Goal: Transaction & Acquisition: Download file/media

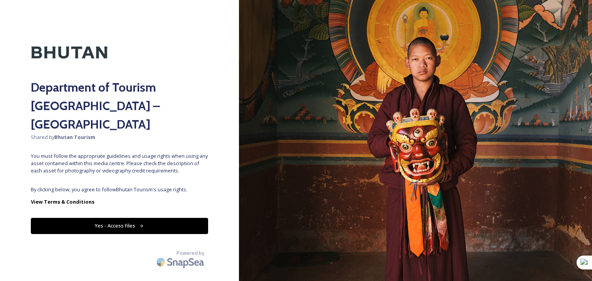
click at [98, 218] on button "Yes - Access Files" at bounding box center [119, 226] width 177 height 16
click at [115, 218] on button "Yes - Access Files" at bounding box center [119, 226] width 177 height 16
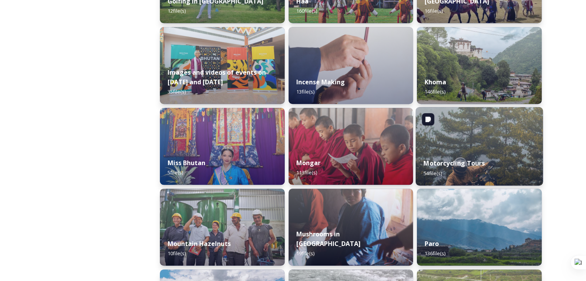
scroll to position [655, 0]
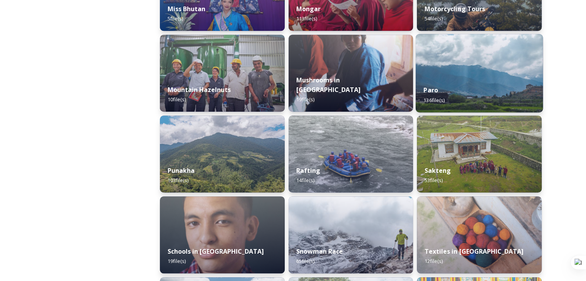
click at [482, 84] on div "Paro 136 file(s)" at bounding box center [479, 94] width 127 height 35
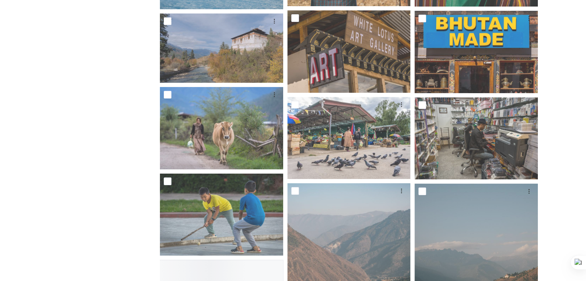
scroll to position [3197, 0]
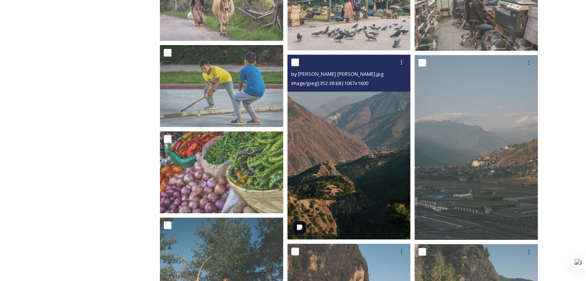
click at [394, 187] on img at bounding box center [348, 147] width 123 height 185
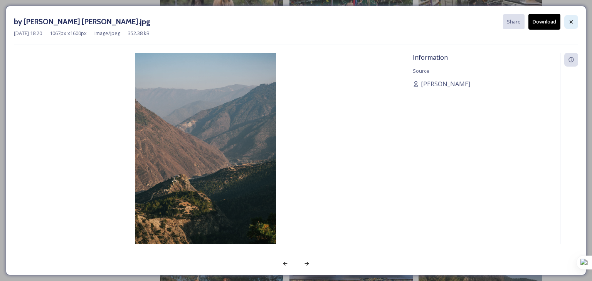
click at [575, 25] on div at bounding box center [571, 22] width 14 height 14
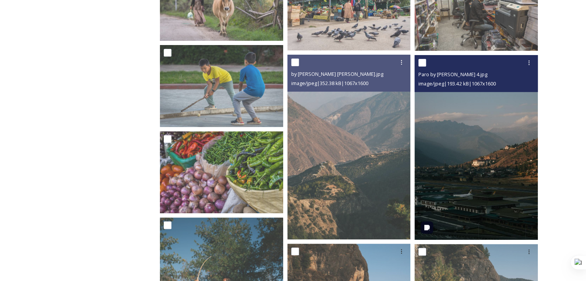
click at [478, 219] on img at bounding box center [475, 147] width 123 height 185
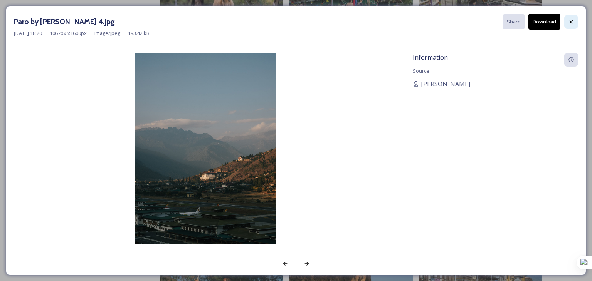
click at [575, 22] on div at bounding box center [571, 22] width 14 height 14
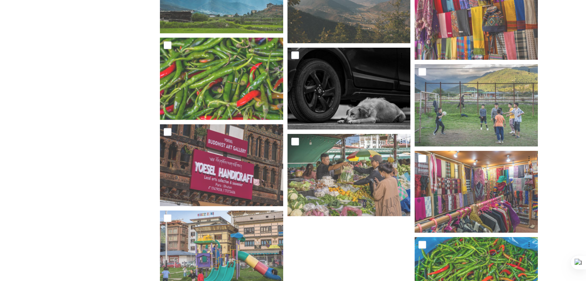
scroll to position [4634, 0]
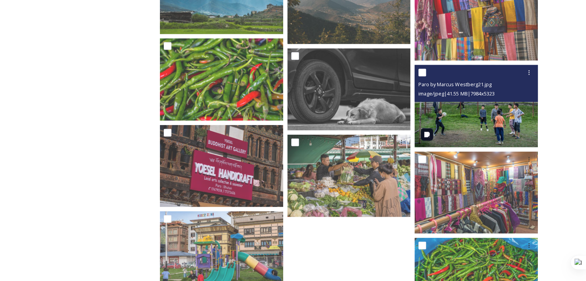
click at [461, 106] on img at bounding box center [475, 106] width 123 height 82
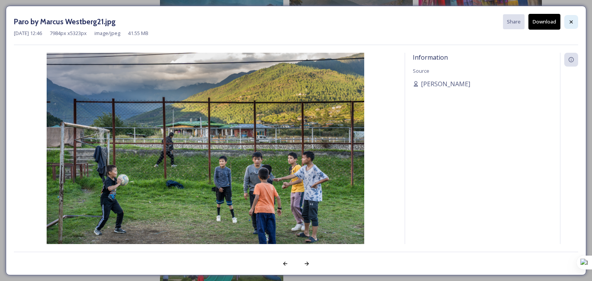
click at [570, 25] on div at bounding box center [571, 22] width 14 height 14
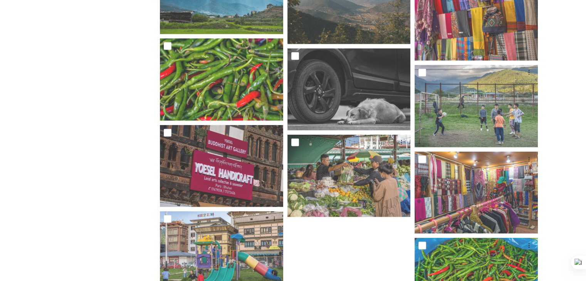
scroll to position [4750, 0]
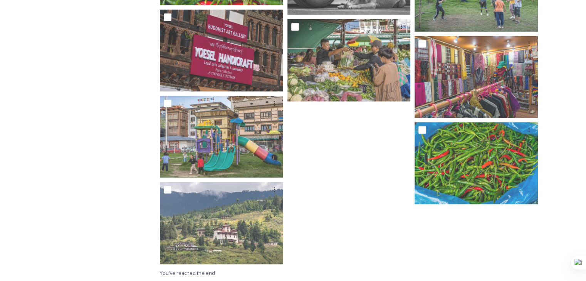
scroll to position [655, 0]
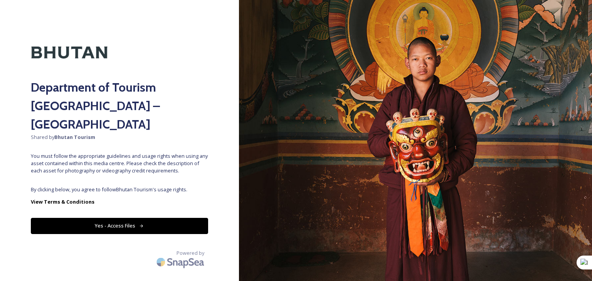
click at [99, 218] on button "Yes - Access Files" at bounding box center [119, 226] width 177 height 16
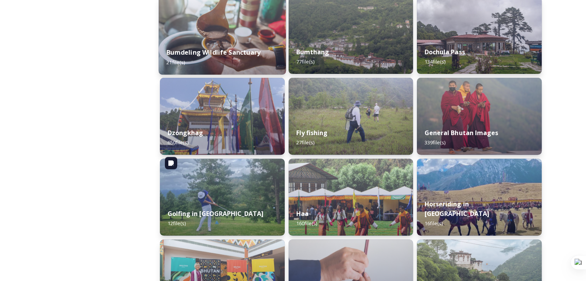
scroll to position [308, 0]
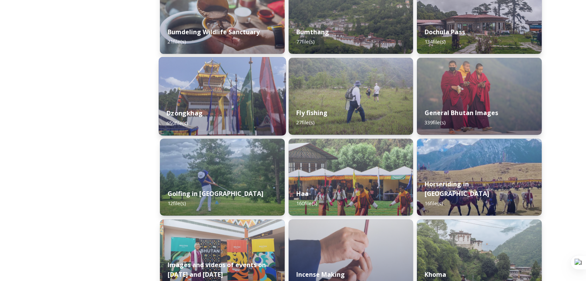
click at [227, 106] on div "Dzongkhag 650 file(s)" at bounding box center [222, 118] width 127 height 35
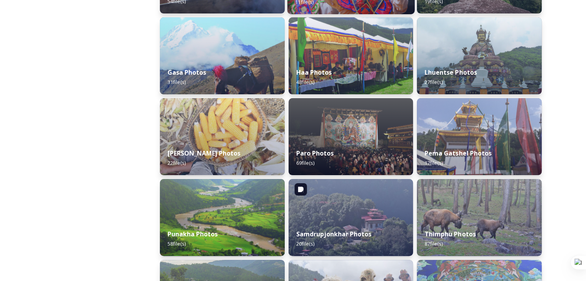
scroll to position [270, 0]
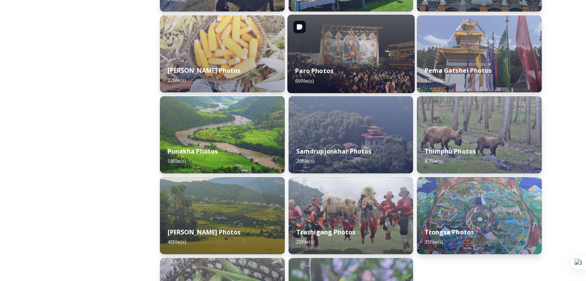
click at [336, 56] on img at bounding box center [350, 54] width 127 height 79
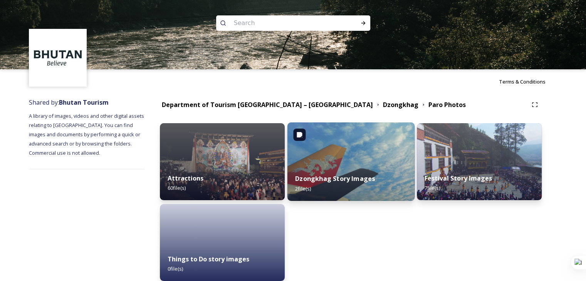
click at [359, 160] on img at bounding box center [350, 161] width 127 height 79
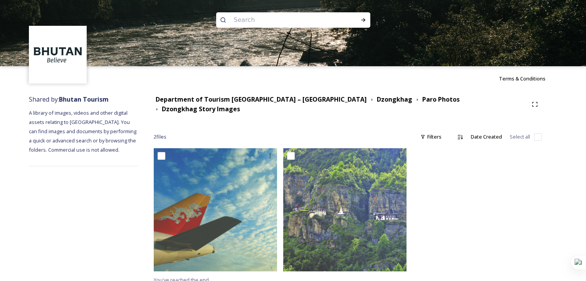
scroll to position [5, 0]
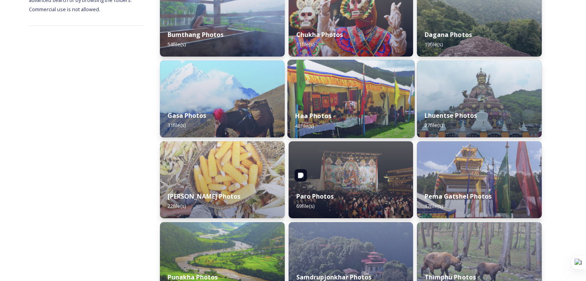
scroll to position [39, 0]
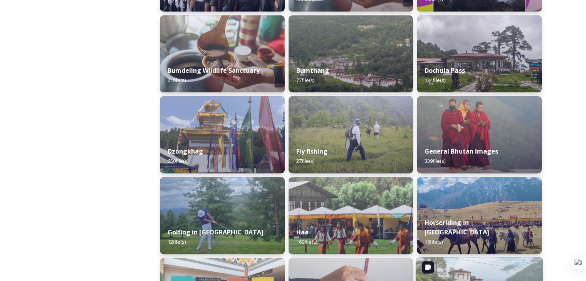
scroll to position [270, 0]
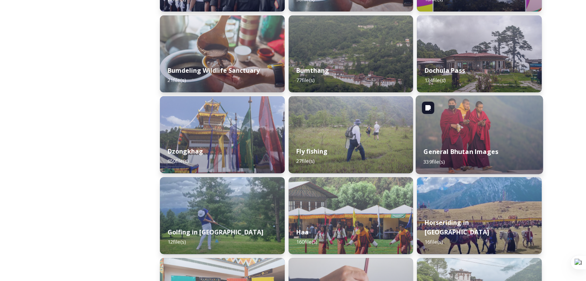
click at [465, 139] on img at bounding box center [479, 135] width 127 height 79
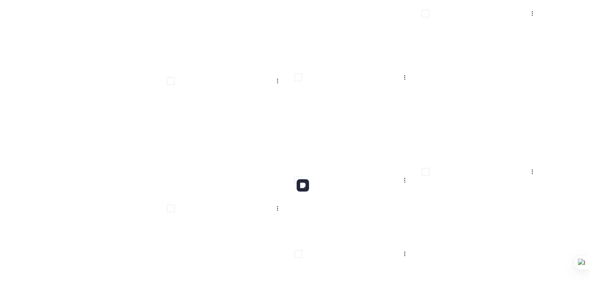
scroll to position [6766, 0]
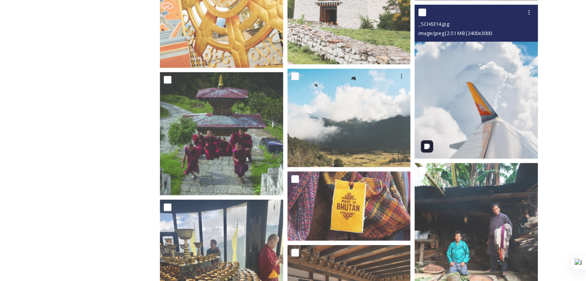
click at [503, 117] on img at bounding box center [475, 82] width 123 height 154
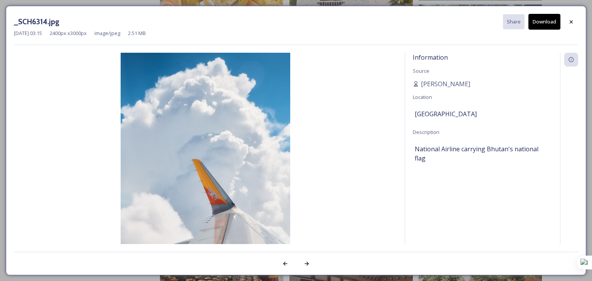
click at [543, 22] on button "Download" at bounding box center [544, 22] width 32 height 16
